Goal: Find specific page/section

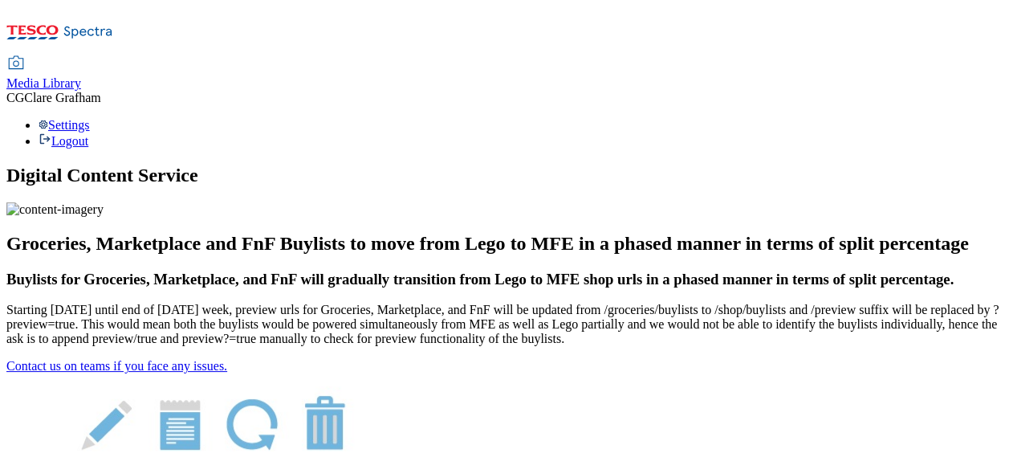
click at [81, 76] on span "Media Library" at bounding box center [43, 83] width 75 height 14
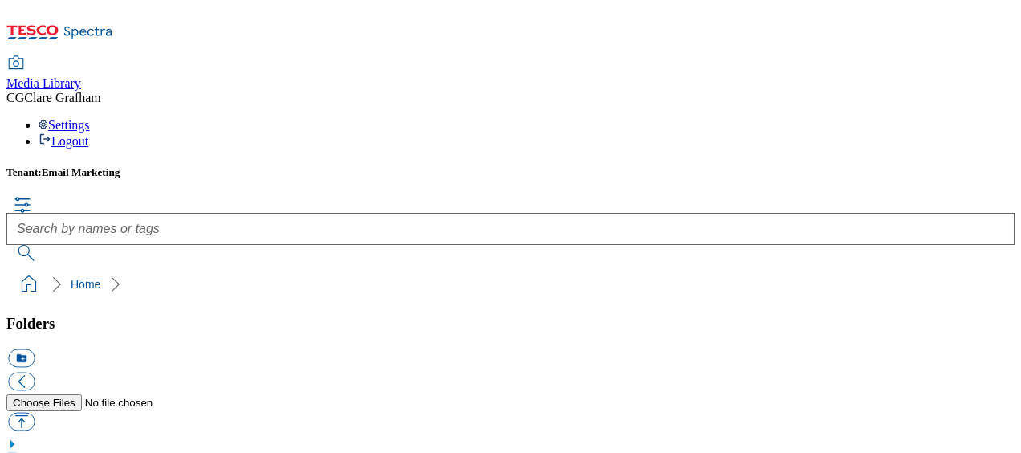
scroll to position [5, 0]
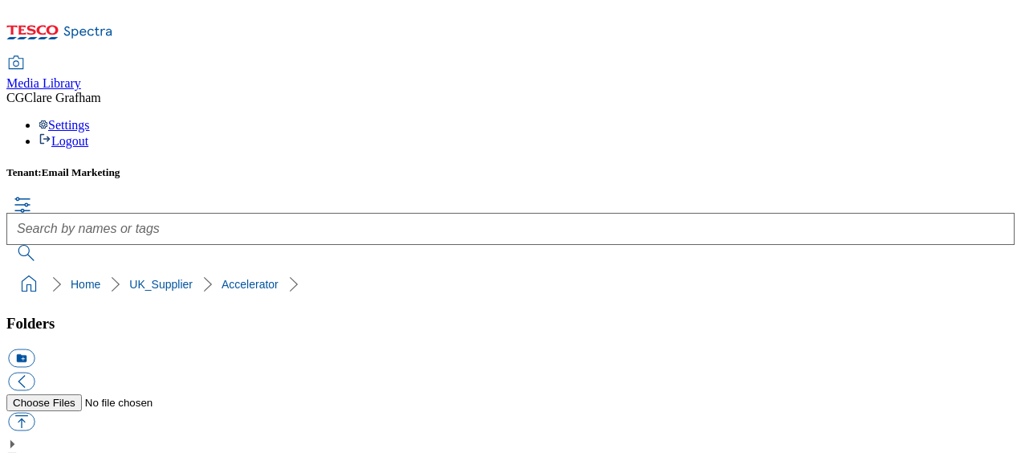
click at [988, 118] on div "Settings Logout" at bounding box center [510, 133] width 1008 height 31
click at [88, 134] on link "Logout" at bounding box center [64, 141] width 50 height 14
